Goal: Task Accomplishment & Management: Use online tool/utility

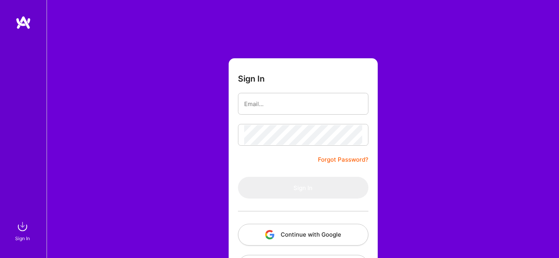
scroll to position [34, 0]
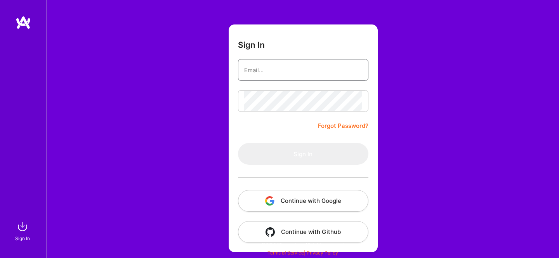
type input "[EMAIL_ADDRESS][DOMAIN_NAME]"
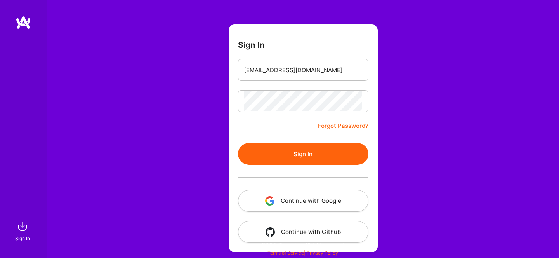
click at [270, 164] on button "Sign In" at bounding box center [303, 154] width 131 height 22
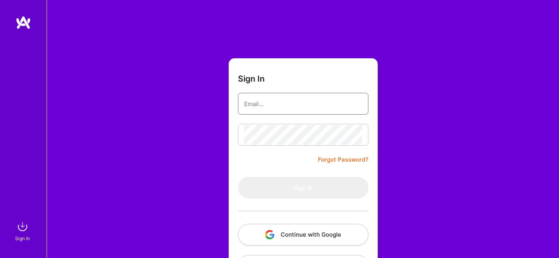
type input "[EMAIL_ADDRESS][DOMAIN_NAME]"
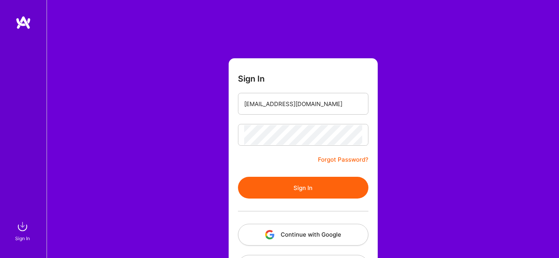
click at [284, 182] on button "Sign In" at bounding box center [303, 188] width 131 height 22
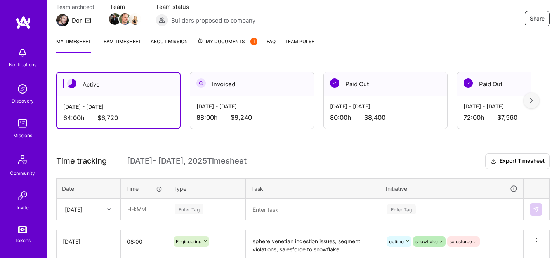
scroll to position [200, 0]
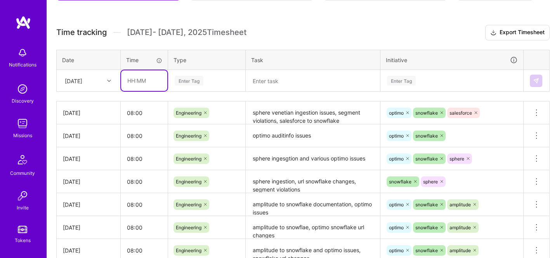
click at [136, 86] on input "text" at bounding box center [144, 80] width 46 height 21
type input "08:00"
click at [186, 90] on div "Enter Tag" at bounding box center [207, 81] width 77 height 20
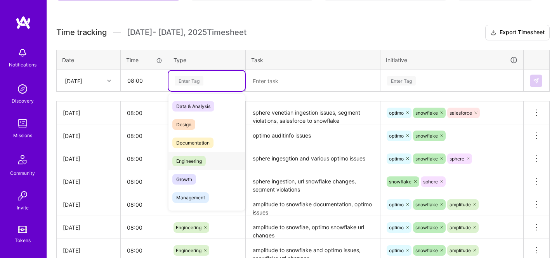
click at [200, 160] on span "Engineering" at bounding box center [188, 161] width 33 height 10
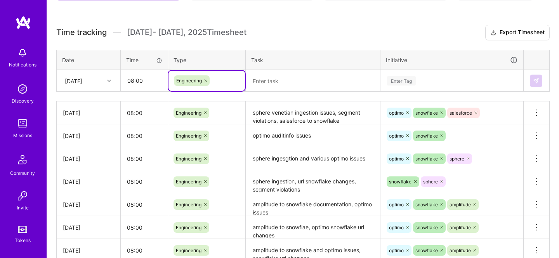
click at [264, 91] on div "Time tracking [DATE] - [DATE] Timesheet Export Timesheet Date Time Type Task In…" at bounding box center [303, 165] width 494 height 281
click at [271, 85] on textarea at bounding box center [313, 81] width 133 height 20
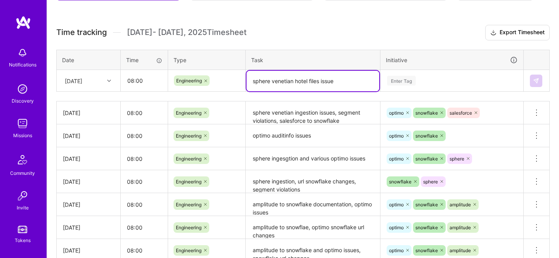
type textarea "sphere venetian hotel files issue"
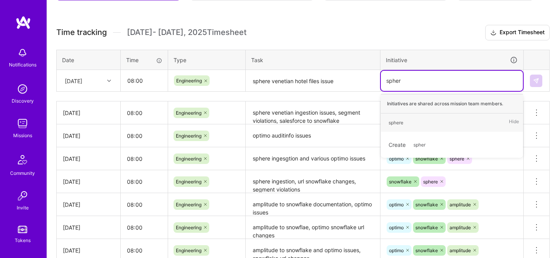
type input "sphere"
click at [403, 123] on div "sphere" at bounding box center [396, 122] width 15 height 8
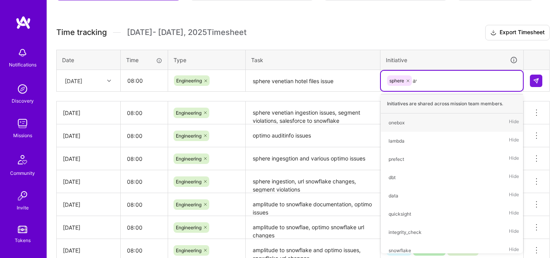
type input "aws"
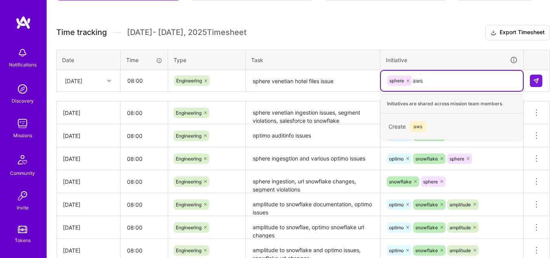
click at [421, 127] on span "aws" at bounding box center [418, 126] width 17 height 10
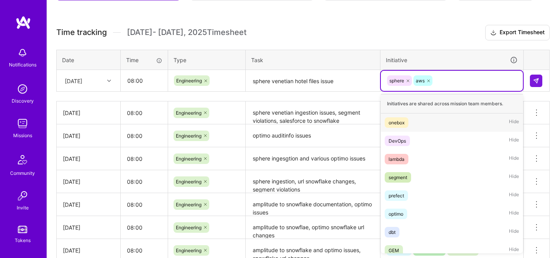
click at [485, 85] on div "sphere aws" at bounding box center [451, 81] width 131 height 12
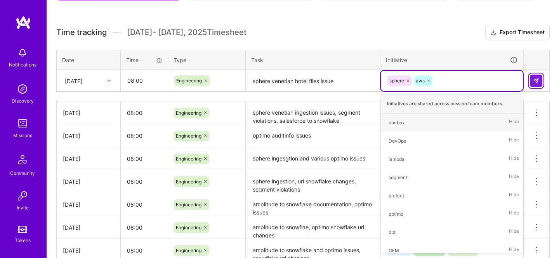
click at [539, 83] on img at bounding box center [536, 81] width 6 height 6
